Goal: Task Accomplishment & Management: Manage account settings

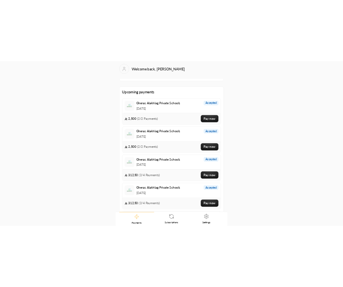
scroll to position [138, 0]
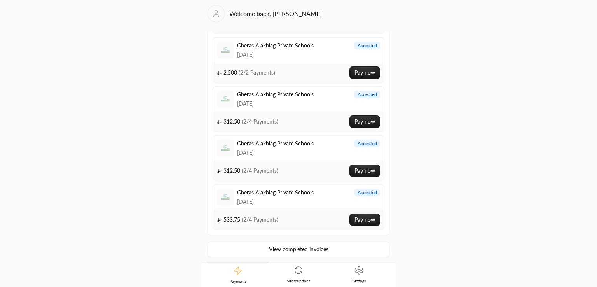
click at [353, 271] on link "Settings" at bounding box center [359, 274] width 61 height 24
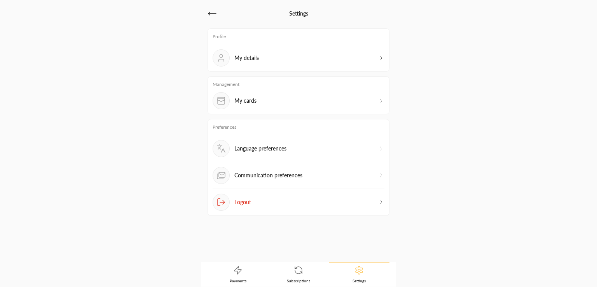
click at [254, 103] on p "My cards" at bounding box center [245, 101] width 22 height 8
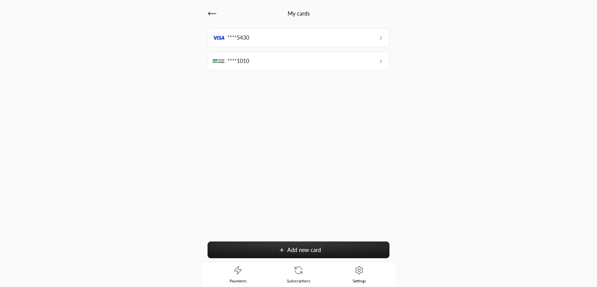
click at [236, 249] on button "Add new card" at bounding box center [299, 249] width 182 height 17
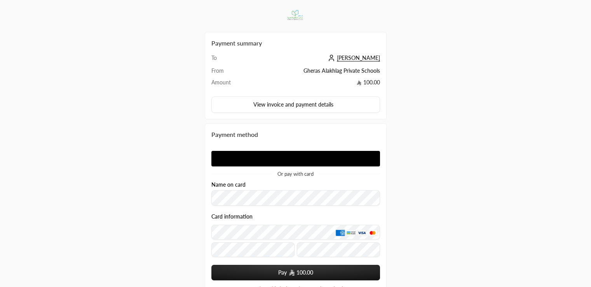
scroll to position [75, 0]
